Goal: Navigation & Orientation: Find specific page/section

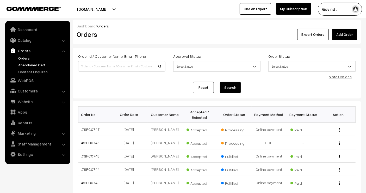
click at [27, 65] on link "Abandoned Cart" at bounding box center [43, 64] width 52 height 5
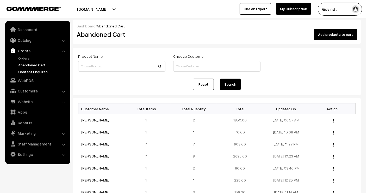
click at [30, 71] on link "Contact Enquires" at bounding box center [43, 71] width 52 height 5
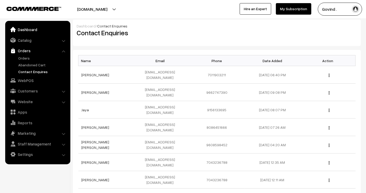
click at [31, 29] on link "Dashboard" at bounding box center [38, 29] width 62 height 9
